Goal: Transaction & Acquisition: Purchase product/service

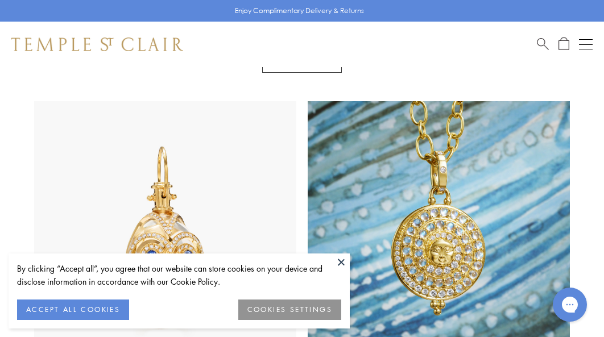
scroll to position [530, 0]
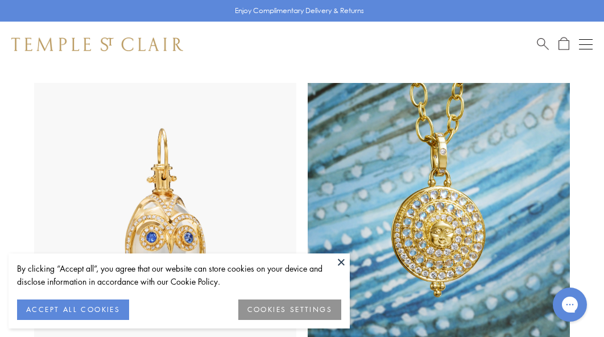
click at [344, 264] on button at bounding box center [341, 262] width 17 height 17
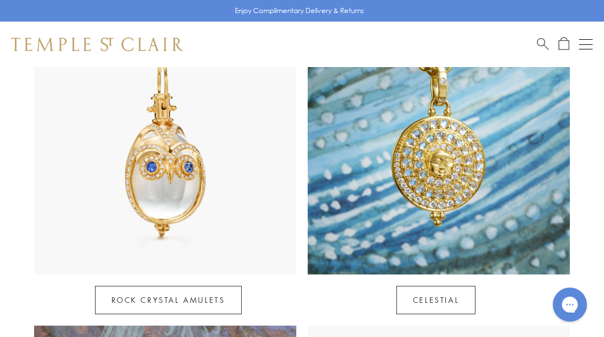
scroll to position [635, 0]
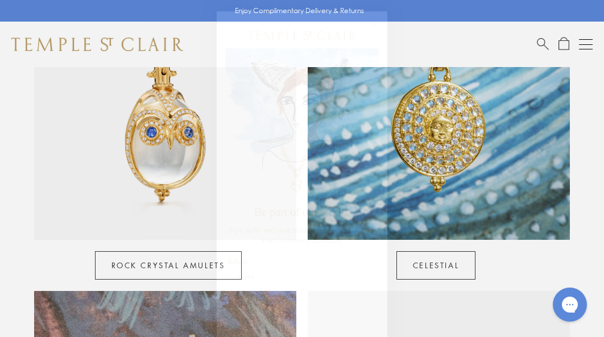
click at [379, 25] on circle "Close dialog" at bounding box center [374, 25] width 14 height 14
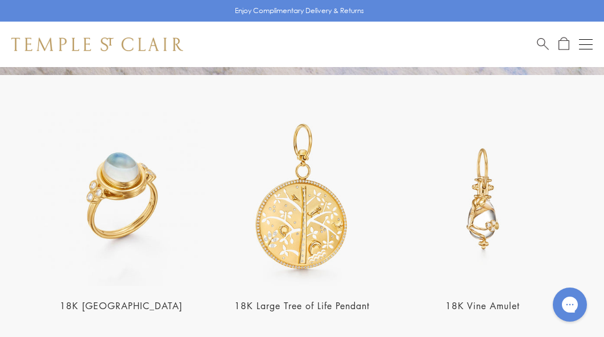
scroll to position [1854, 0]
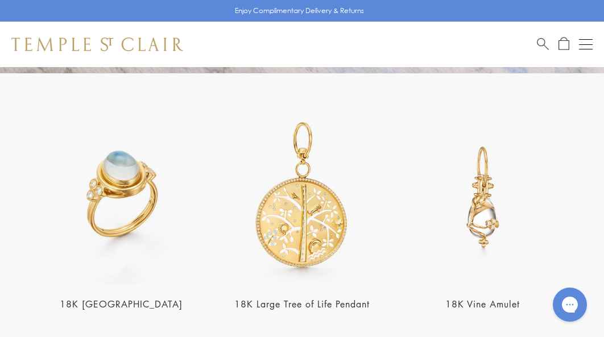
click at [147, 298] on link "18K [GEOGRAPHIC_DATA]" at bounding box center [121, 304] width 123 height 13
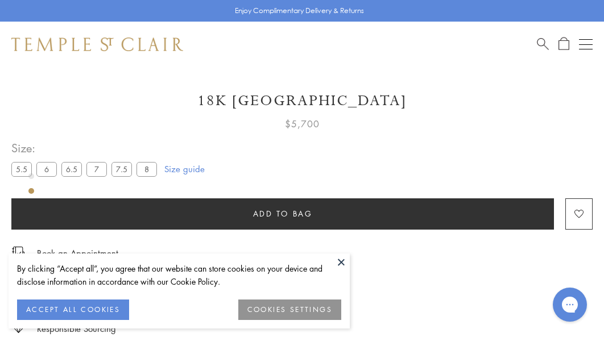
scroll to position [613, 0]
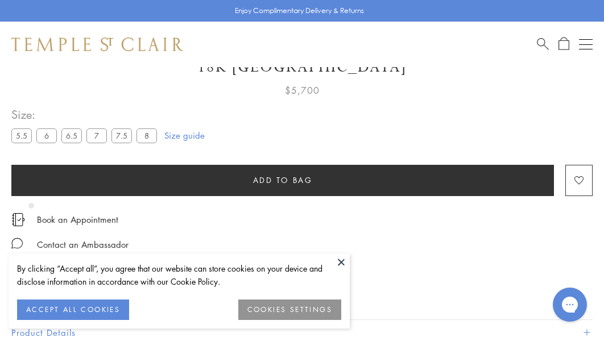
click at [343, 267] on button at bounding box center [341, 262] width 17 height 17
